Goal: Book appointment/travel/reservation

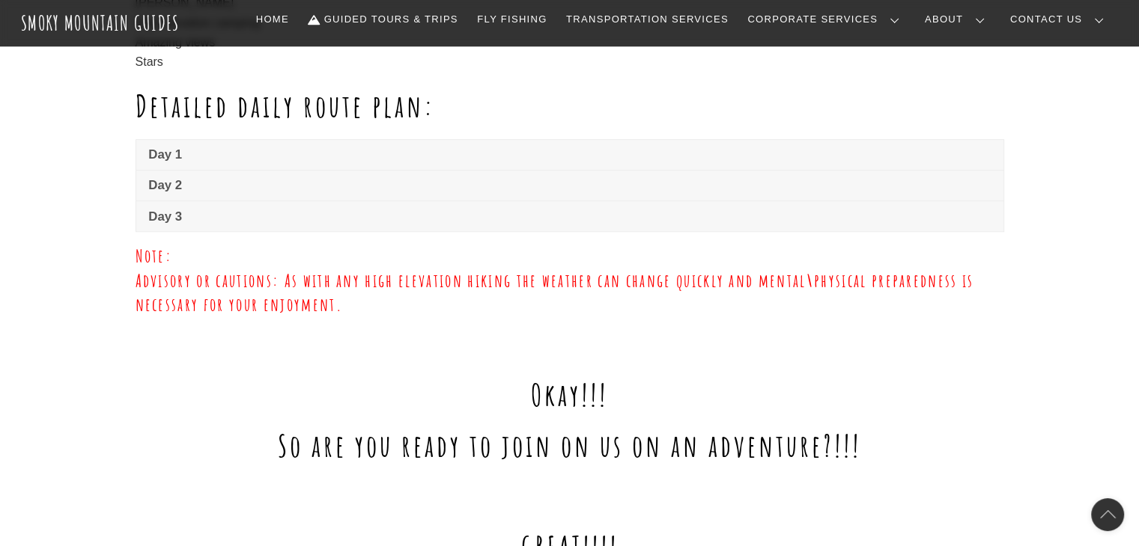
scroll to position [1118, 0]
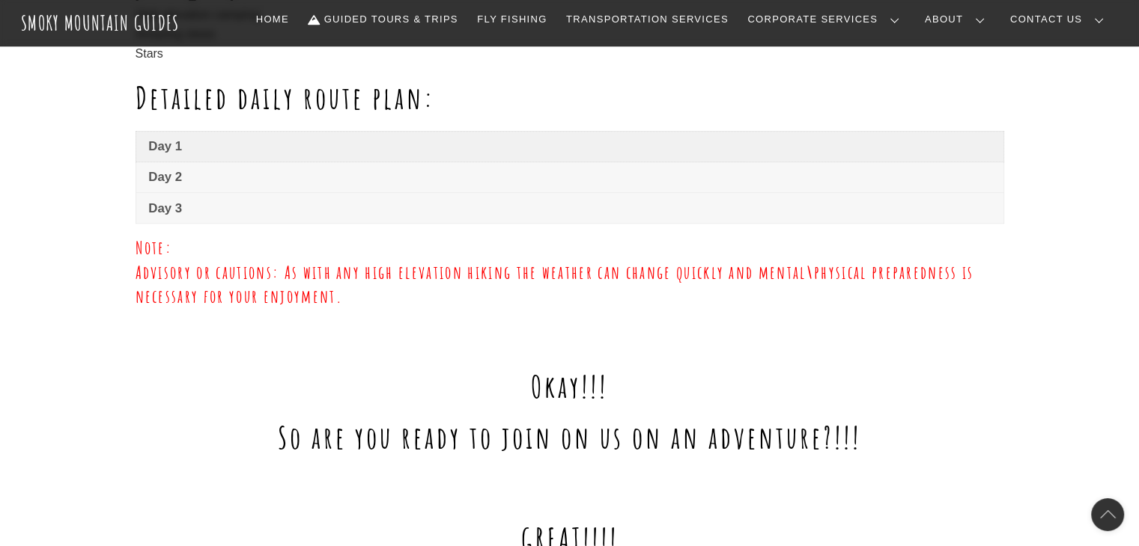
click at [174, 147] on span "Day 1" at bounding box center [568, 147] width 841 height 18
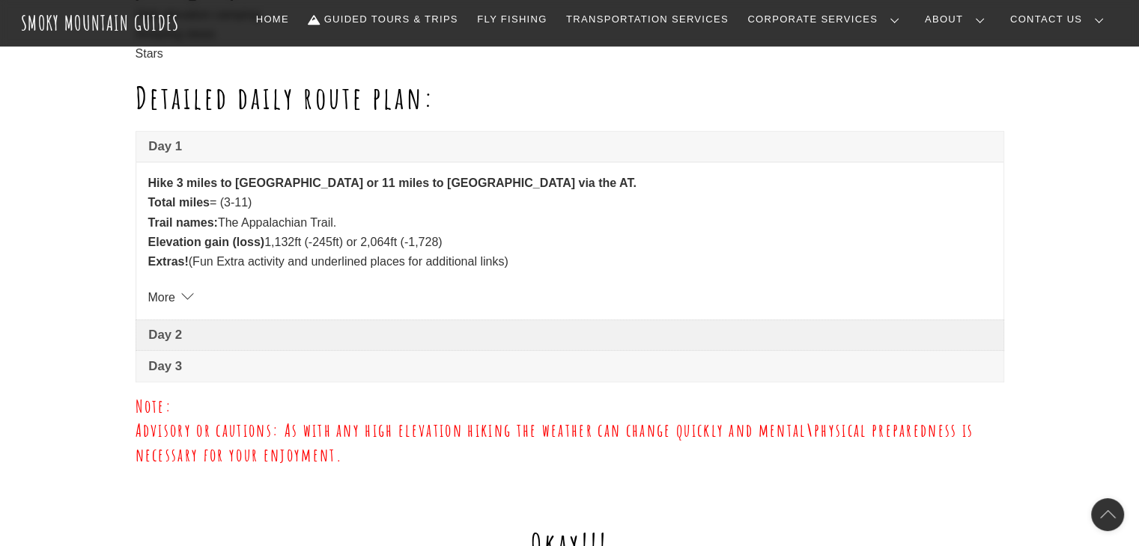
click at [182, 333] on span "Day 2" at bounding box center [568, 335] width 841 height 18
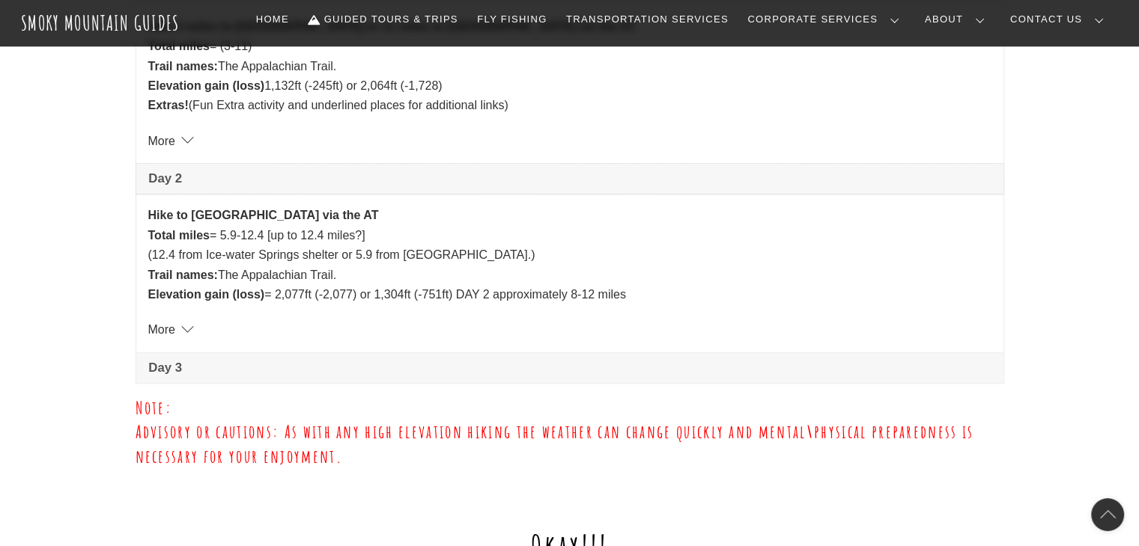
scroll to position [1302, 0]
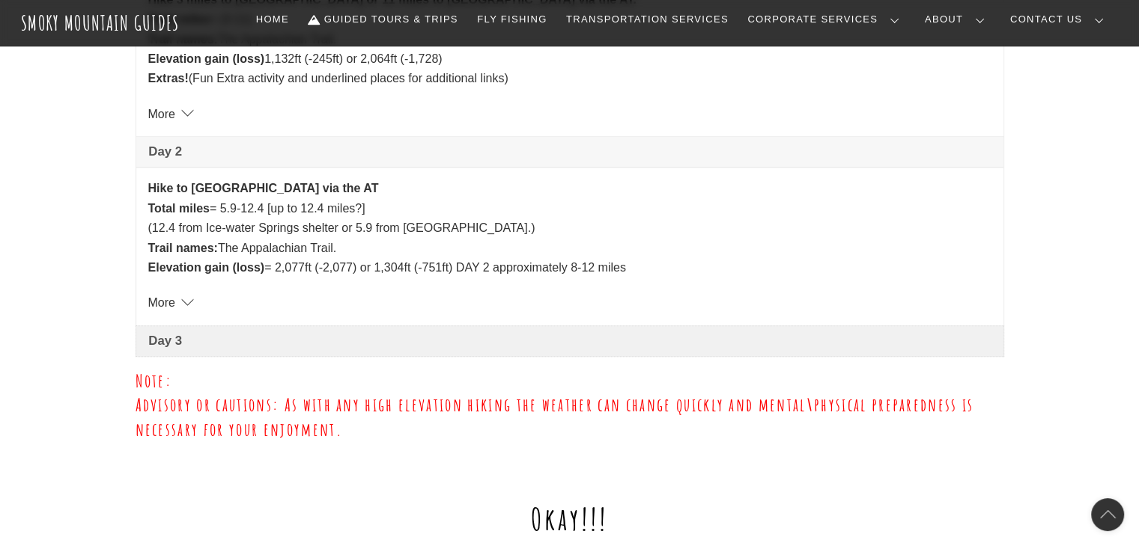
click at [166, 344] on span "Day 3" at bounding box center [568, 341] width 841 height 18
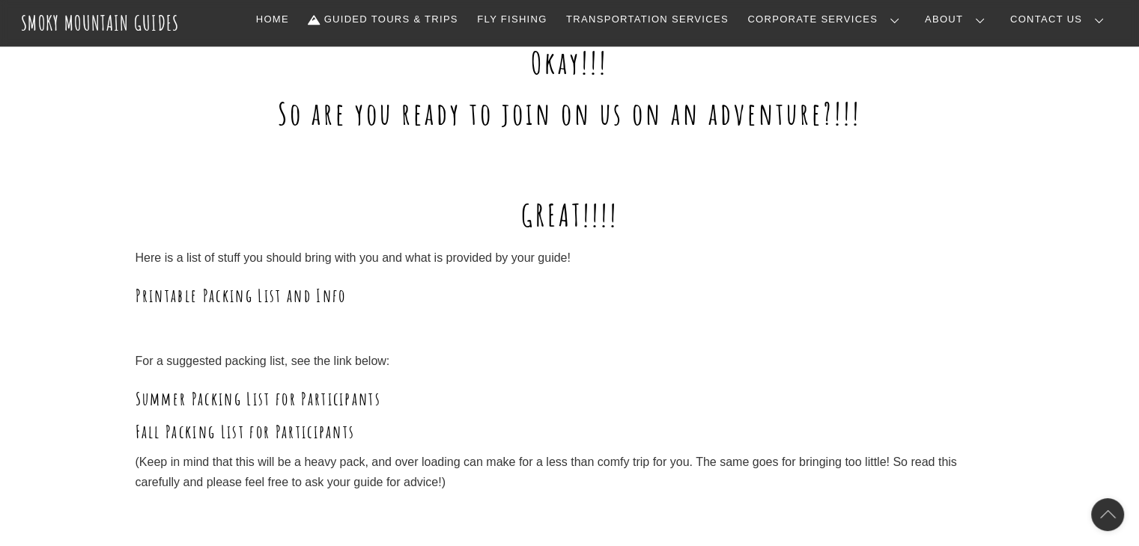
scroll to position [1922, 0]
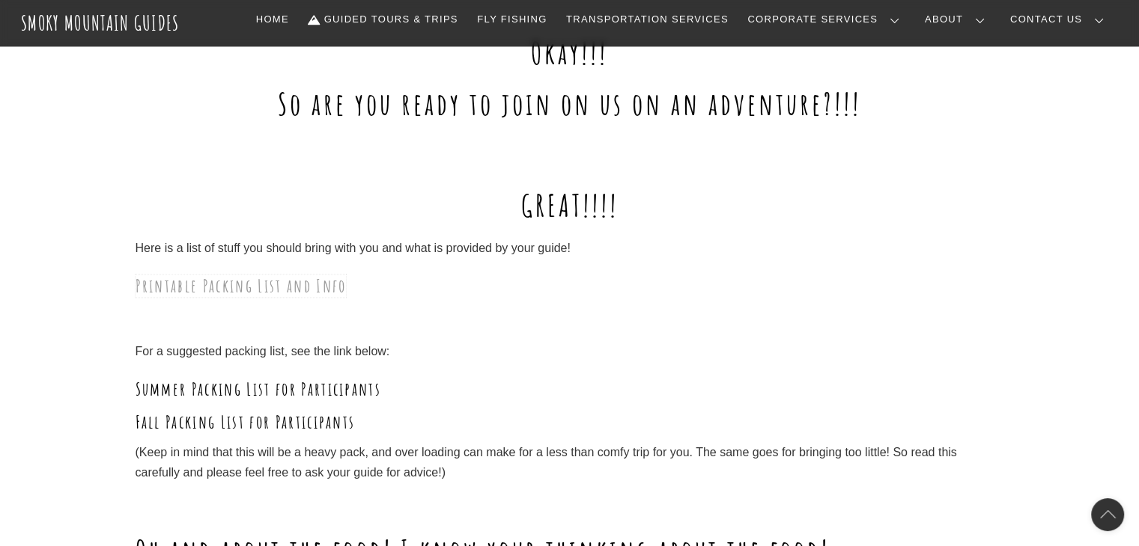
click at [327, 287] on link "Printable Packing List and Info" at bounding box center [240, 286] width 211 height 22
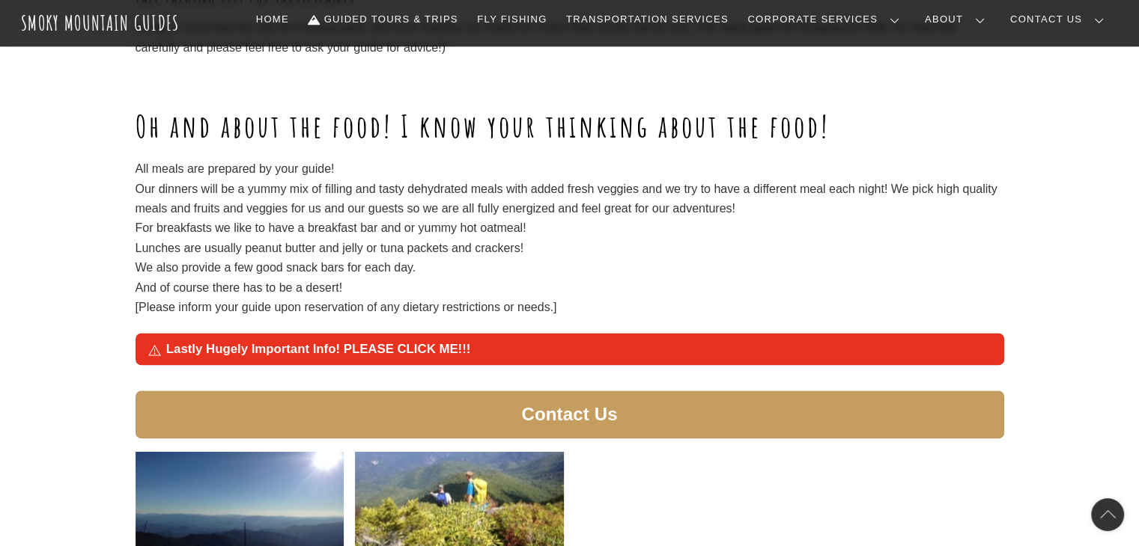
scroll to position [1898, 0]
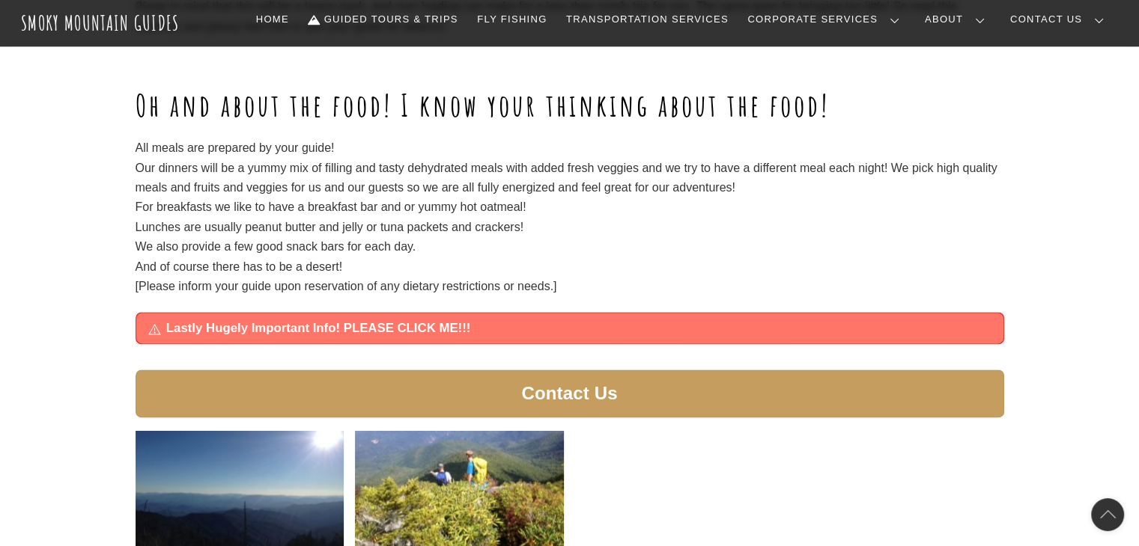
click at [475, 330] on span "Lastly Hugely Important Info! PLEASE CLICK ME!!!" at bounding box center [578, 329] width 824 height 18
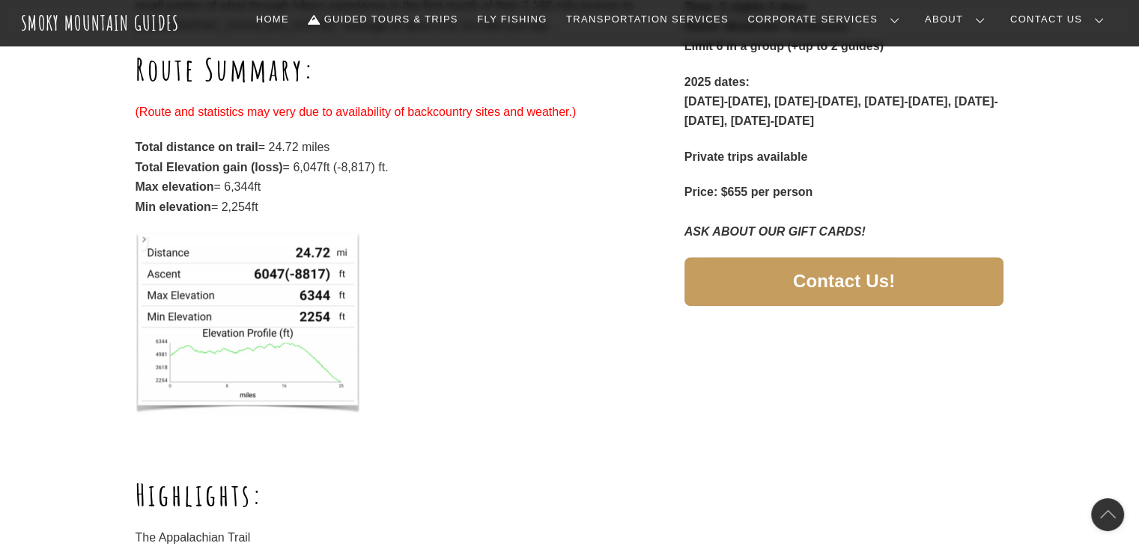
scroll to position [0, 0]
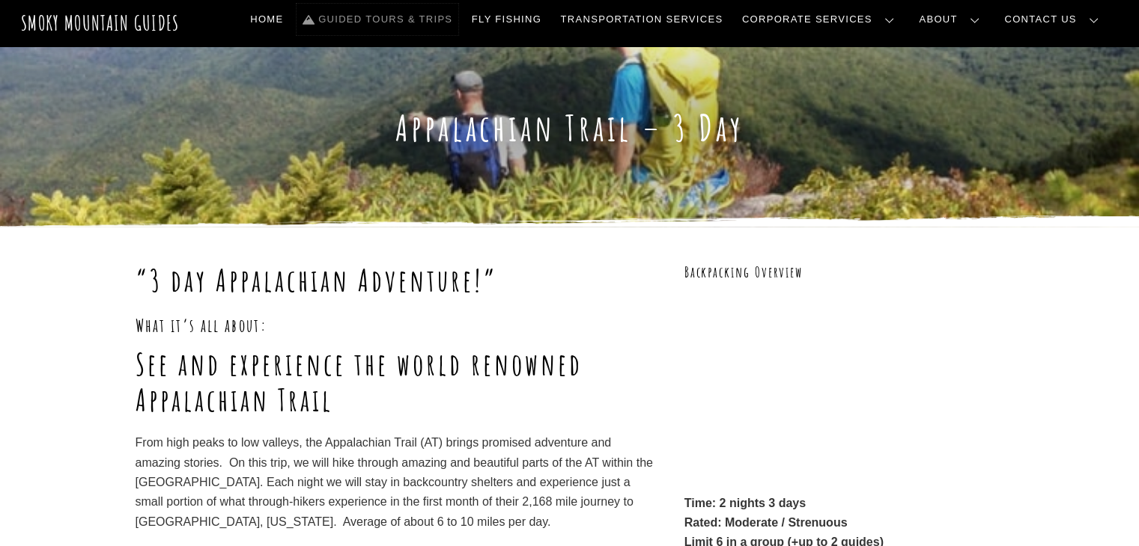
click at [458, 25] on link "Guided Tours & Trips" at bounding box center [377, 19] width 162 height 31
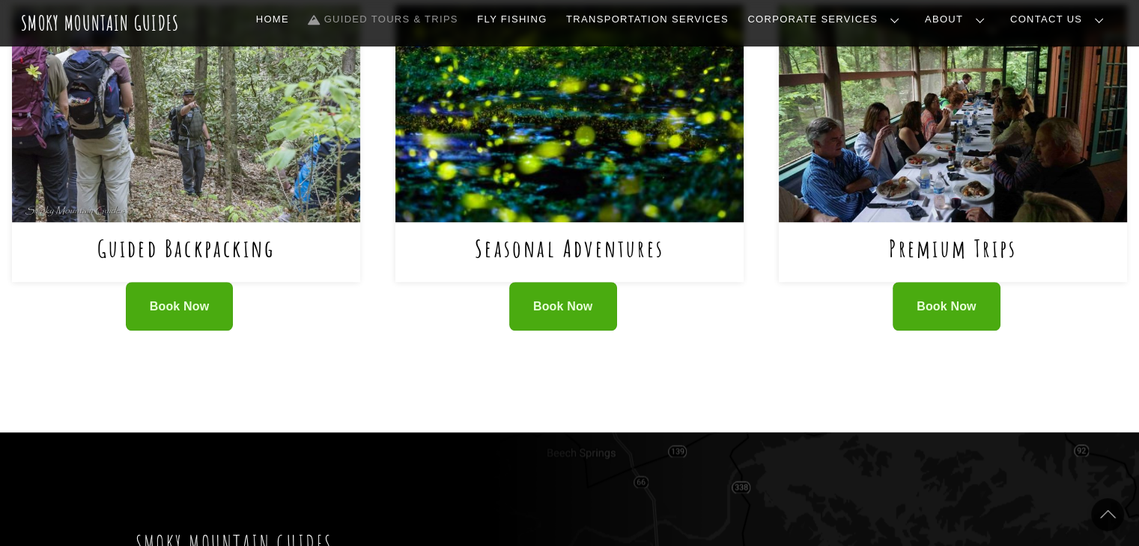
scroll to position [885, 0]
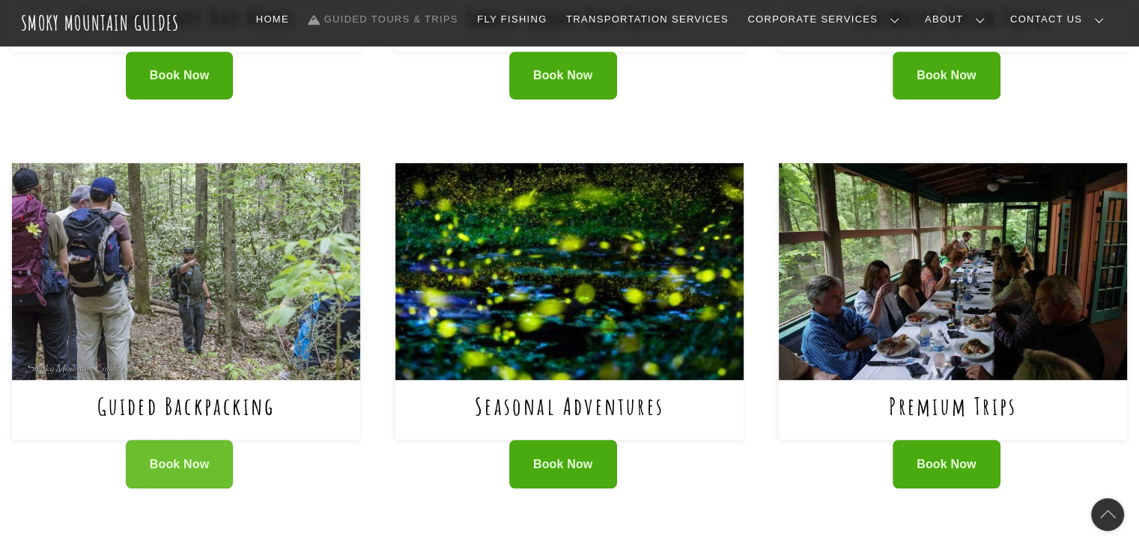
click at [191, 459] on span "Book Now" at bounding box center [180, 465] width 60 height 16
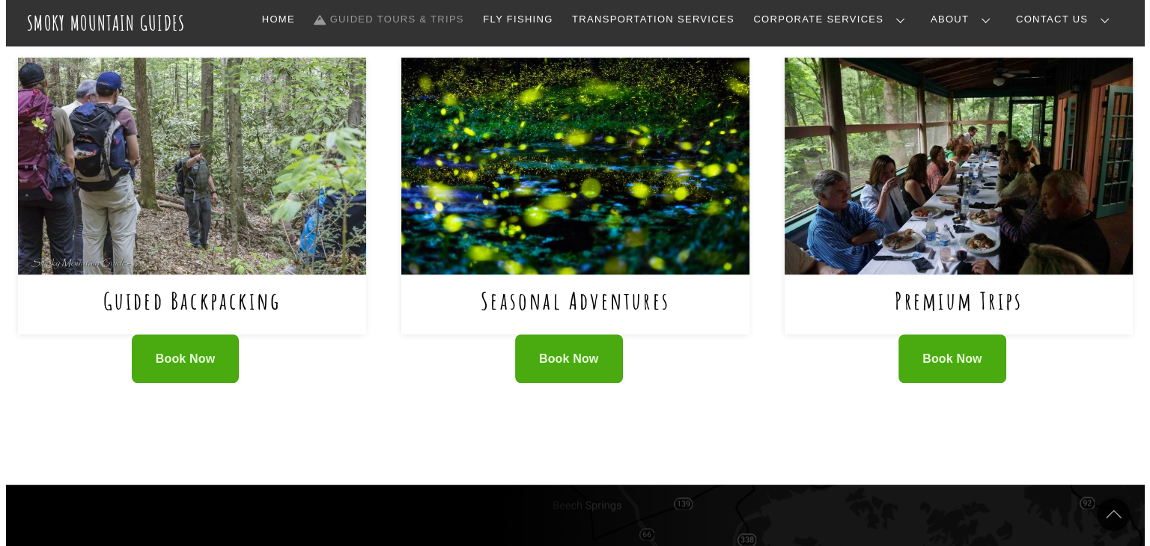
scroll to position [993, 0]
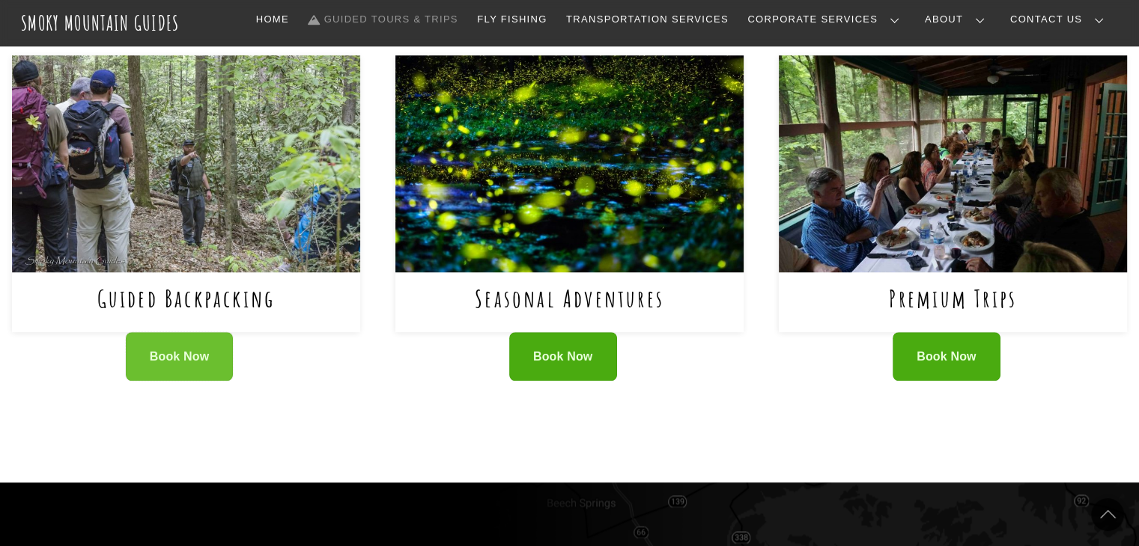
click at [186, 352] on span "Book Now" at bounding box center [180, 358] width 60 height 16
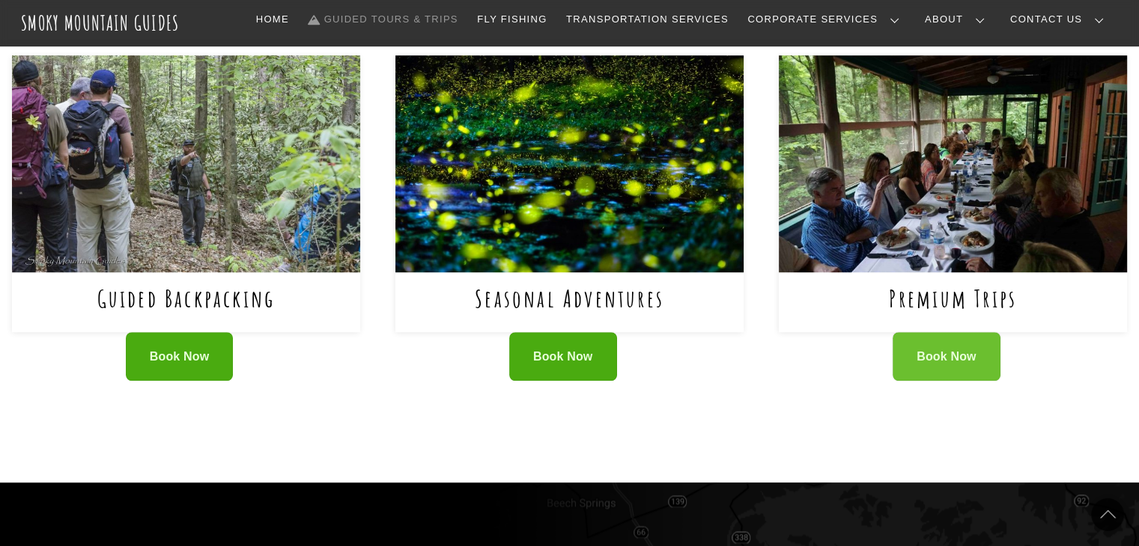
click at [960, 359] on span "Book Now" at bounding box center [946, 358] width 60 height 16
